Goal: Browse casually

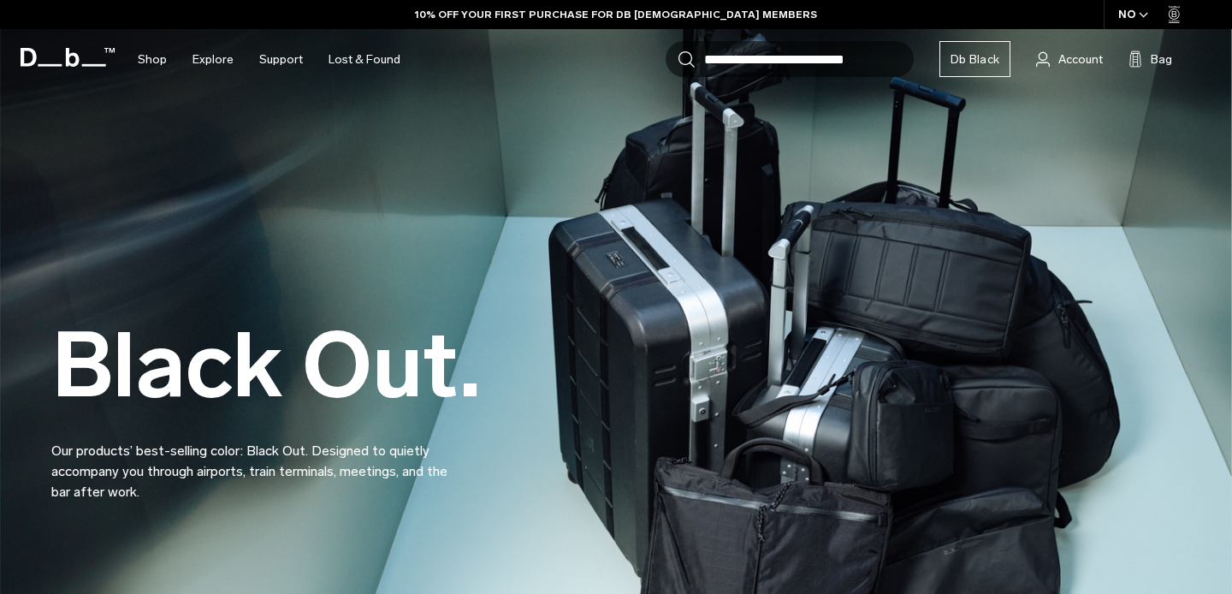
click at [338, 241] on div "Black Out. Our products’ best-selling color: Black Out. Designed to quietly acc…" at bounding box center [615, 368] width 1129 height 369
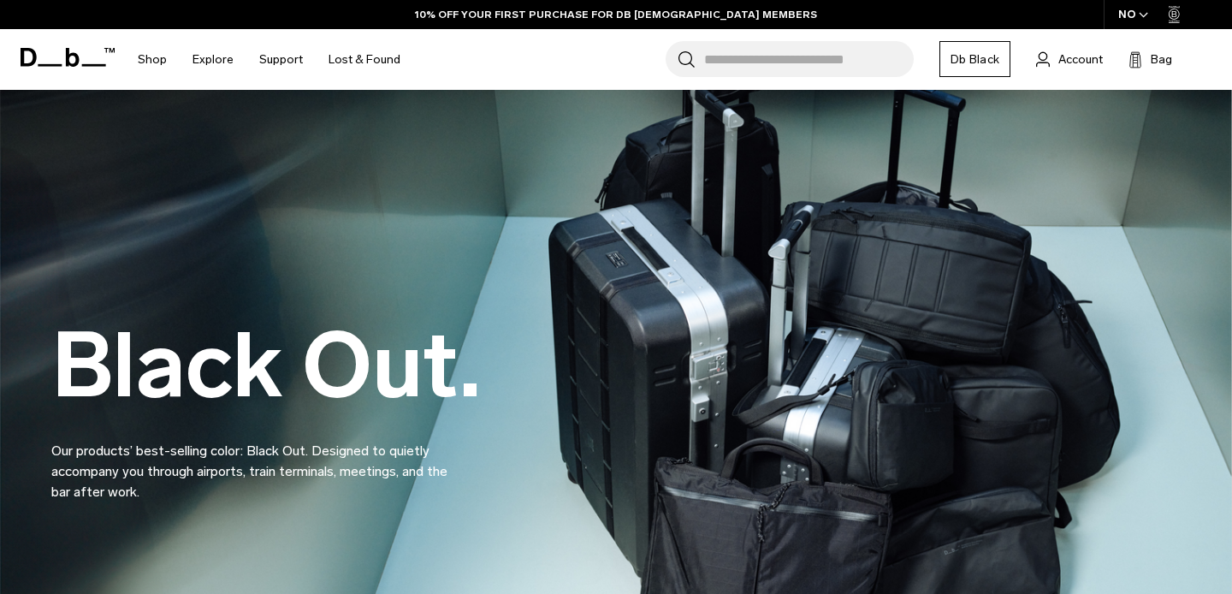
click at [325, 9] on div "10% OFF YOUR FIRST PURCHASE FOR DB [DEMOGRAPHIC_DATA] MEMBERS" at bounding box center [616, 14] width 1232 height 29
